Goal: Check status: Check status

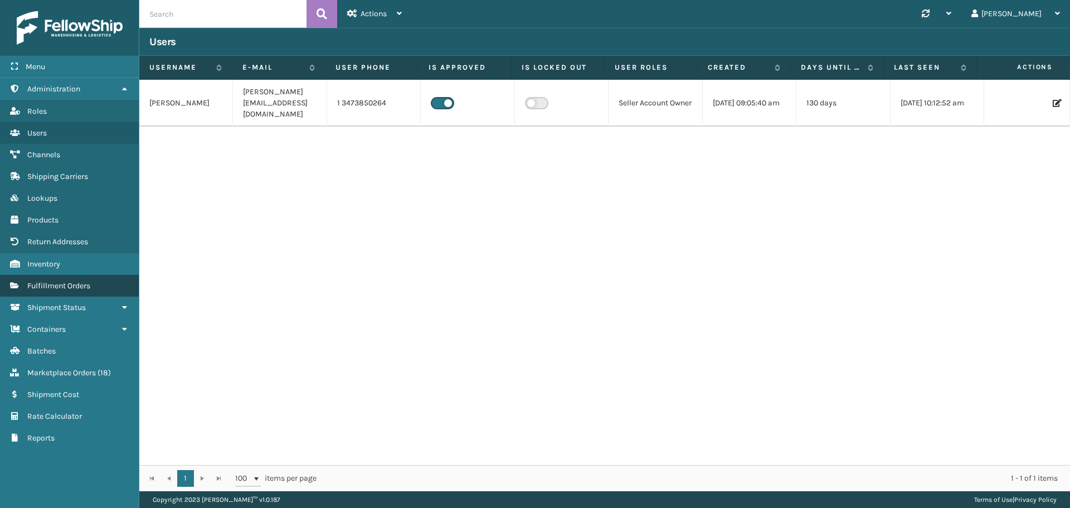
click at [59, 278] on link "Fulfillment Orders" at bounding box center [69, 286] width 139 height 22
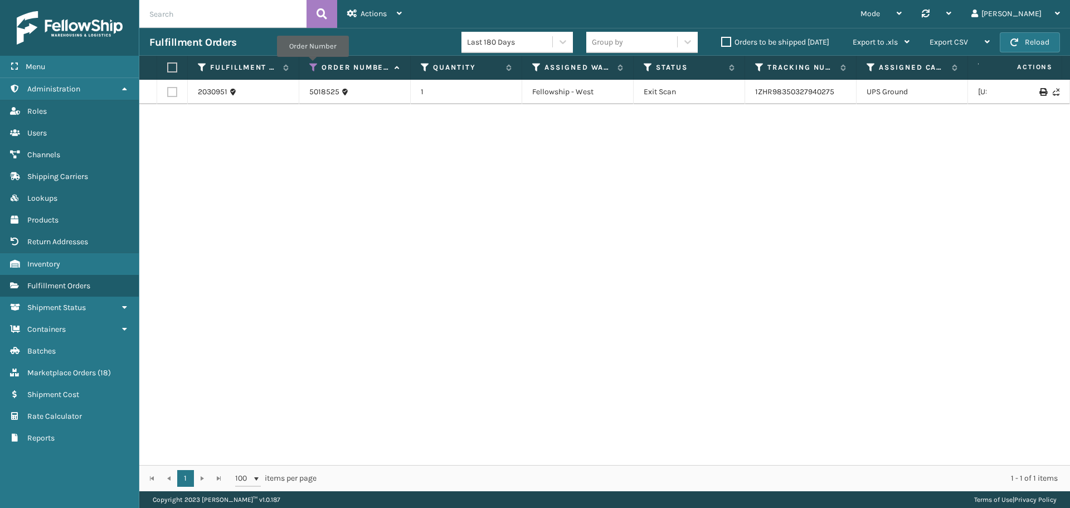
click at [313, 65] on icon at bounding box center [313, 67] width 9 height 10
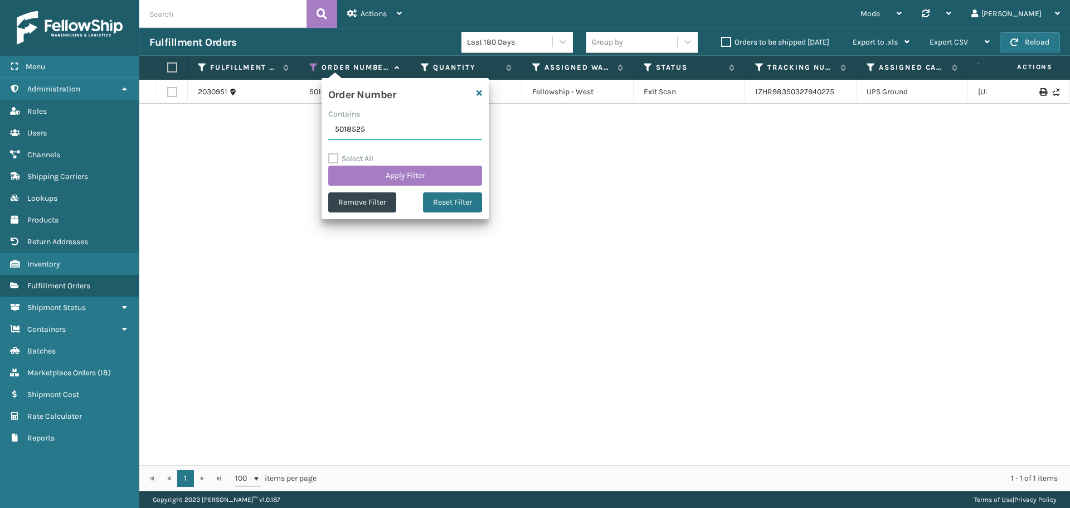
click at [364, 133] on input "5018525" at bounding box center [405, 130] width 154 height 20
paste input "6881"
type input "5016881"
click at [402, 182] on button "Apply Filter" at bounding box center [405, 176] width 154 height 20
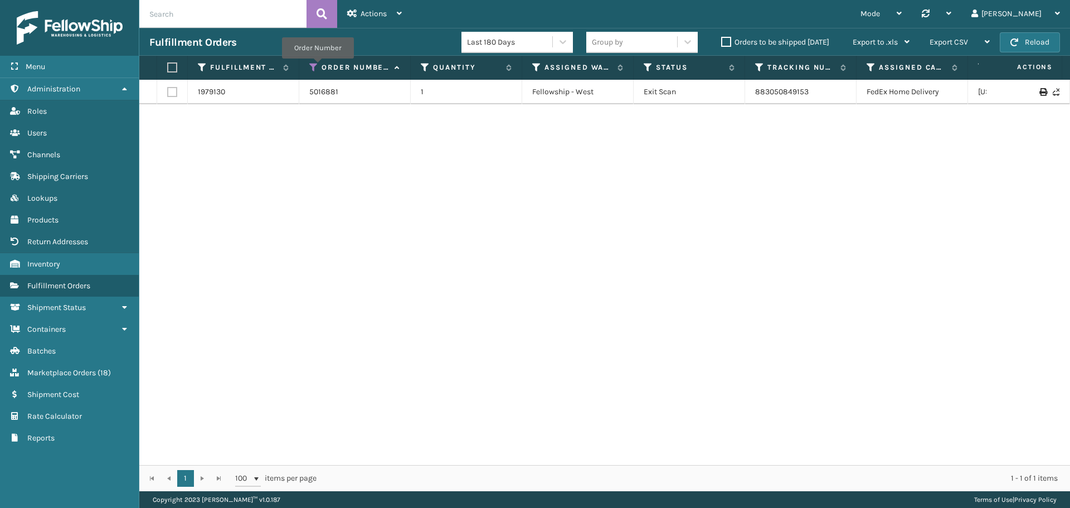
click at [318, 66] on icon at bounding box center [313, 67] width 9 height 10
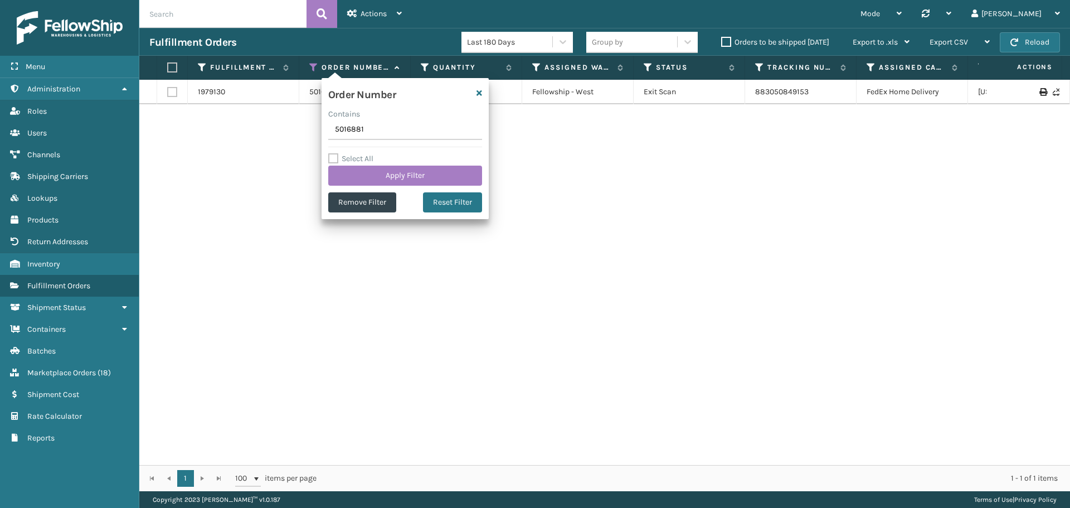
click at [357, 129] on input "5016881" at bounding box center [405, 130] width 154 height 20
type input "5017034"
click at [384, 170] on button "Apply Filter" at bounding box center [405, 176] width 154 height 20
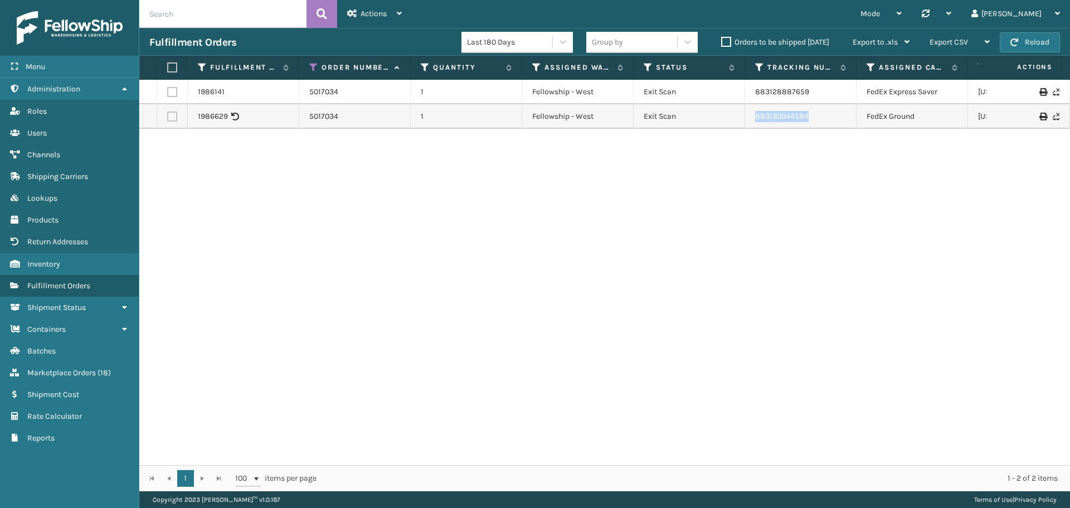
drag, startPoint x: 816, startPoint y: 119, endPoint x: 755, endPoint y: 123, distance: 60.9
click at [755, 123] on td "883130044584" at bounding box center [800, 116] width 111 height 25
copy link "883130044584"
